Goal: Navigation & Orientation: Find specific page/section

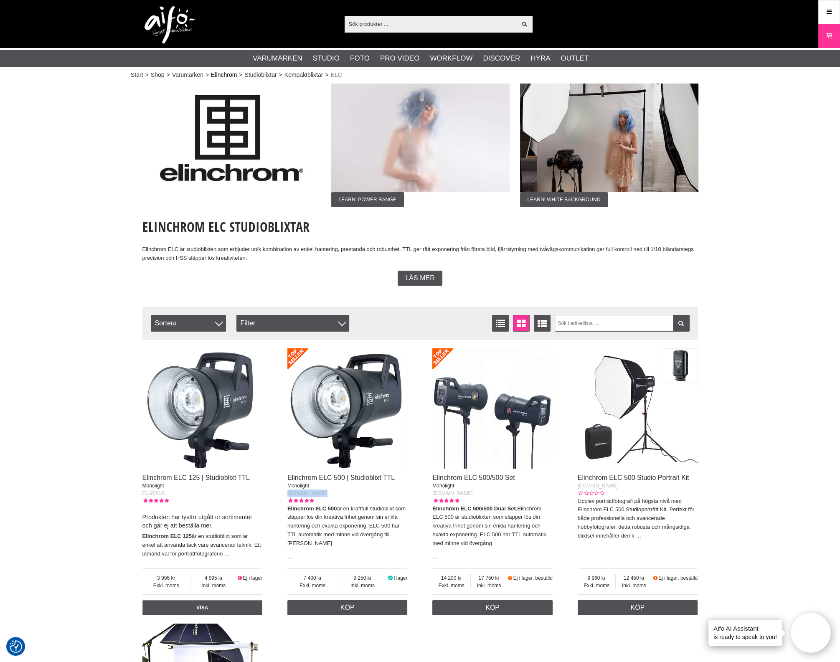
click at [218, 74] on link "Elinchrom" at bounding box center [224, 75] width 26 height 9
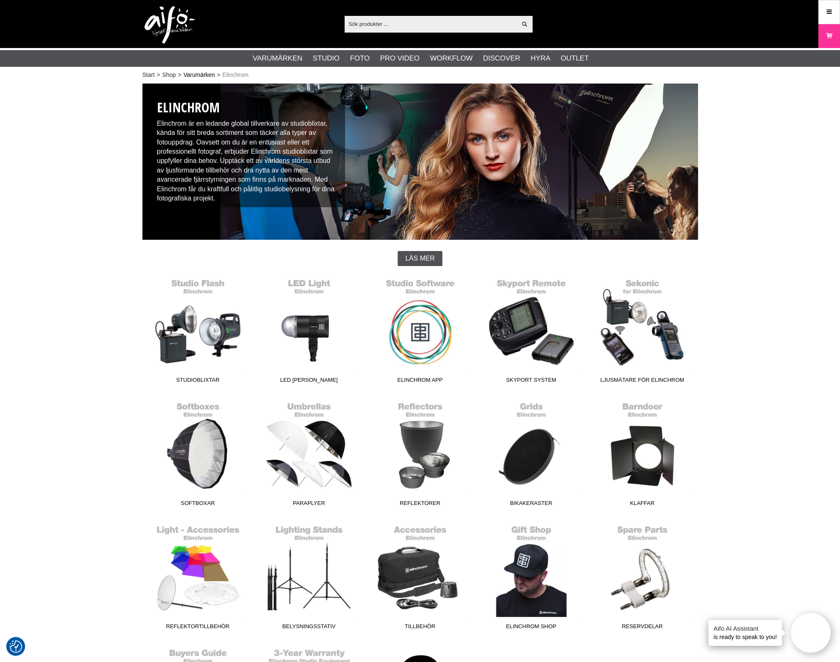
click at [197, 73] on link "Varumärken" at bounding box center [198, 75] width 31 height 9
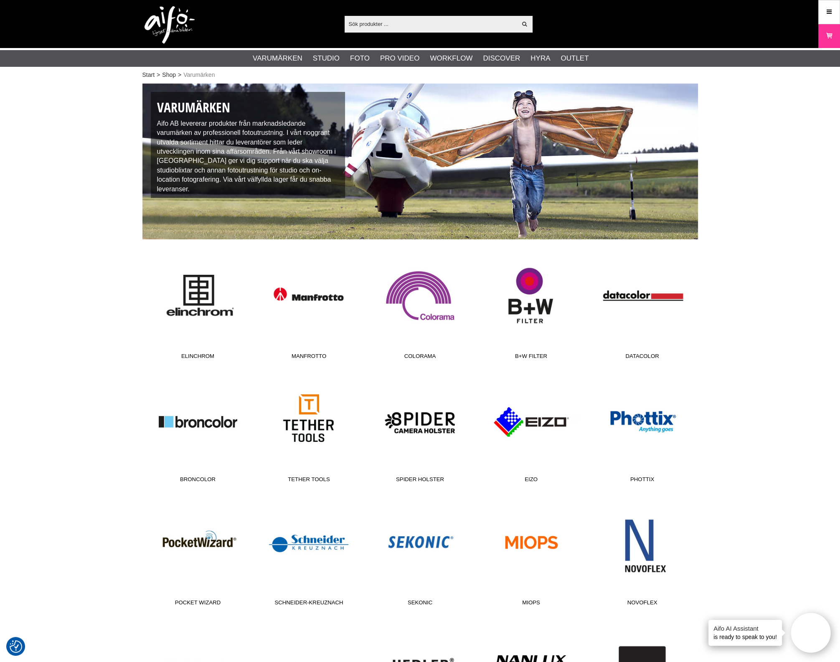
click at [203, 433] on link "Broncolor" at bounding box center [197, 430] width 111 height 113
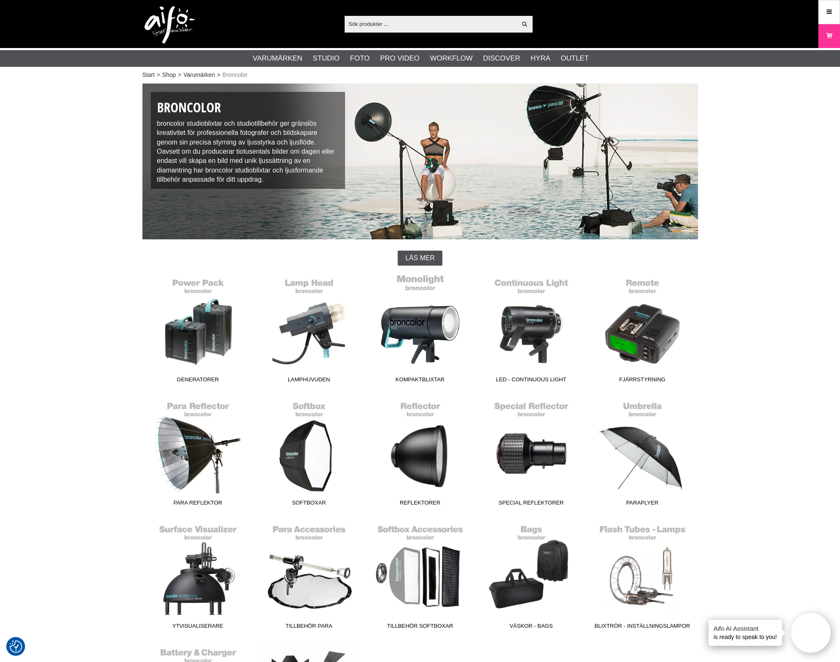
click at [401, 327] on link "Kompaktblixtar" at bounding box center [420, 330] width 111 height 113
